Goal: Transaction & Acquisition: Purchase product/service

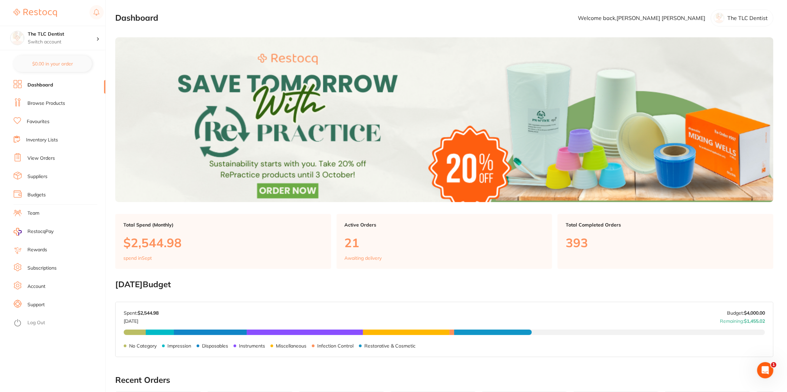
click at [49, 102] on link "Browse Products" at bounding box center [46, 103] width 38 height 7
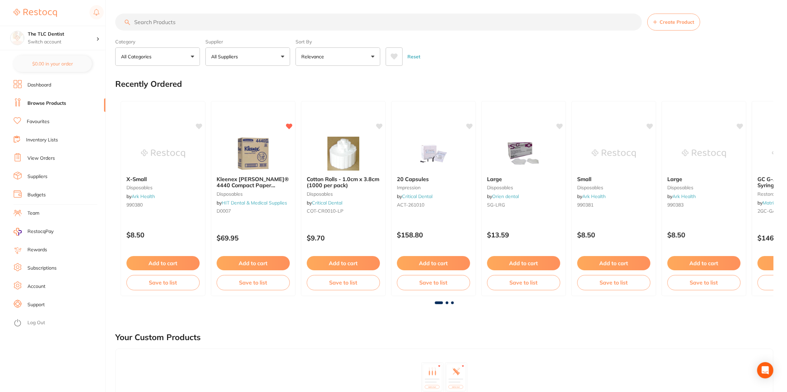
click at [173, 23] on input "search" at bounding box center [378, 22] width 527 height 17
click at [235, 52] on button "All Suppliers" at bounding box center [247, 56] width 85 height 18
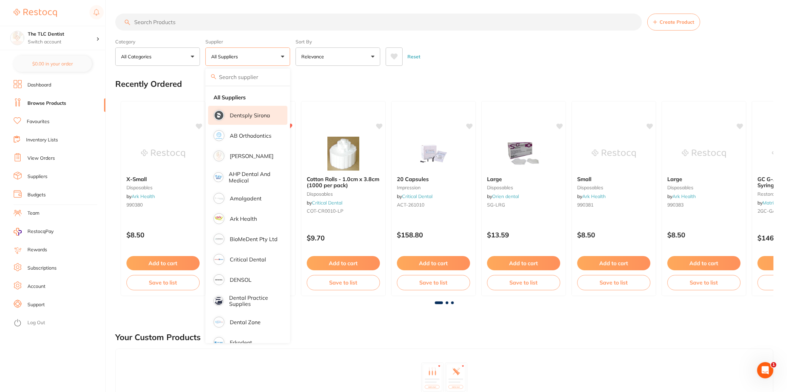
click at [249, 115] on p "Dentsply Sirona" at bounding box center [250, 115] width 40 height 6
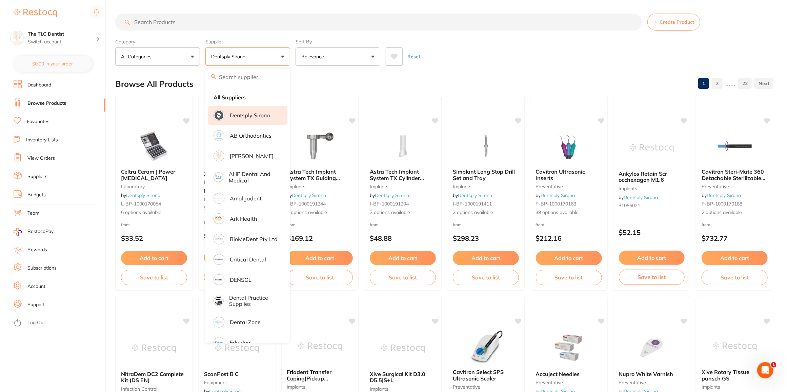
click at [171, 19] on input "search" at bounding box center [378, 22] width 527 height 17
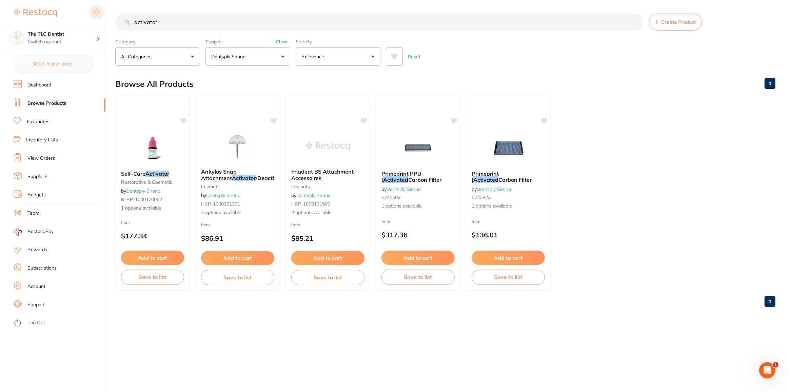
drag, startPoint x: 173, startPoint y: 25, endPoint x: 94, endPoint y: 16, distance: 78.8
click at [93, 22] on div "$0.00 The TLC Dentist Switch account The TLC Dentist $0.00 in your order Dashbo…" at bounding box center [394, 196] width 789 height 392
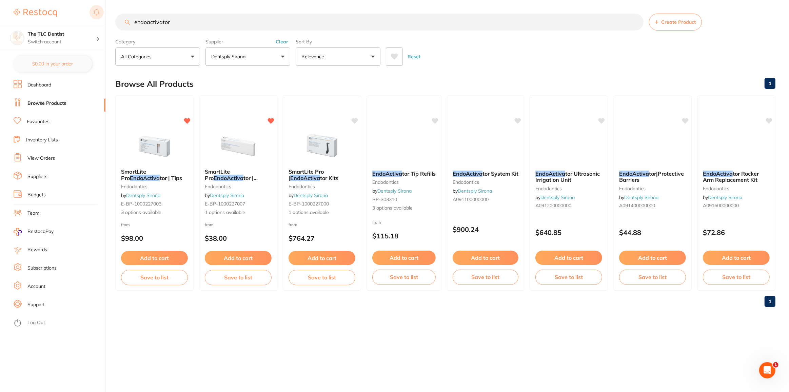
type input "endoactivator"
click at [145, 150] on img at bounding box center [154, 146] width 44 height 34
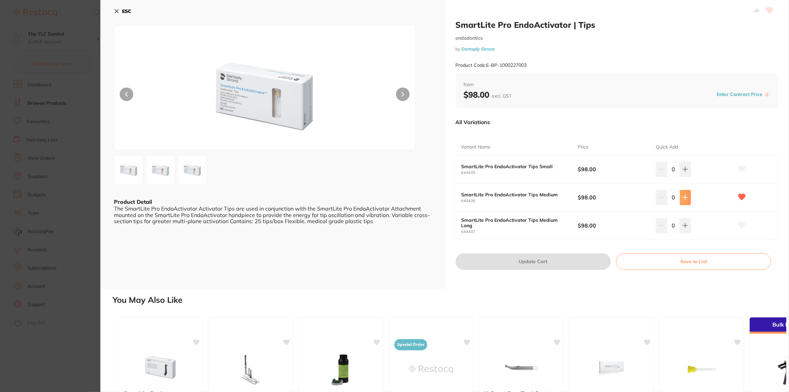
click at [686, 199] on icon at bounding box center [685, 197] width 5 height 5
type input "1"
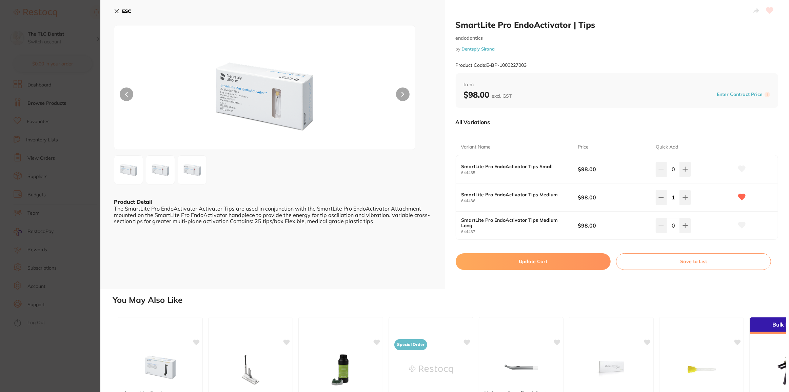
click at [547, 262] on button "Update Cart" at bounding box center [533, 261] width 155 height 16
checkbox input "false"
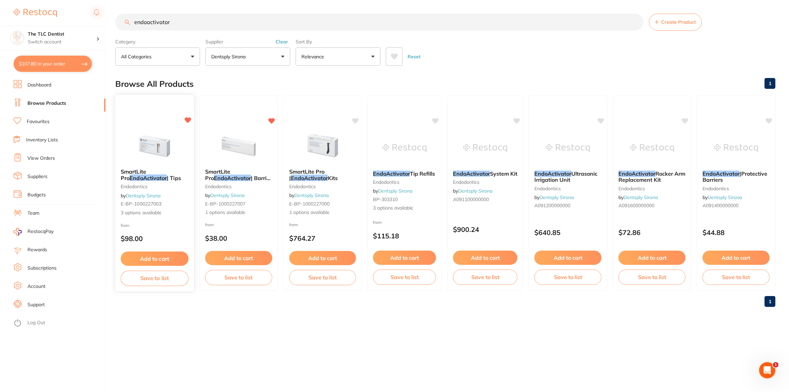
click at [137, 145] on img at bounding box center [154, 146] width 44 height 34
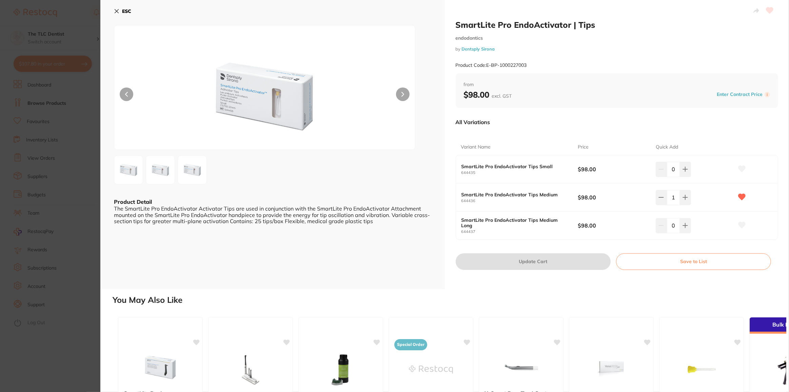
click at [92, 91] on section "SmartLite Pro EndoActivator | Tips endodontics by Dentsply Sirona Product Code:…" at bounding box center [394, 196] width 789 height 392
